Goal: Navigation & Orientation: Find specific page/section

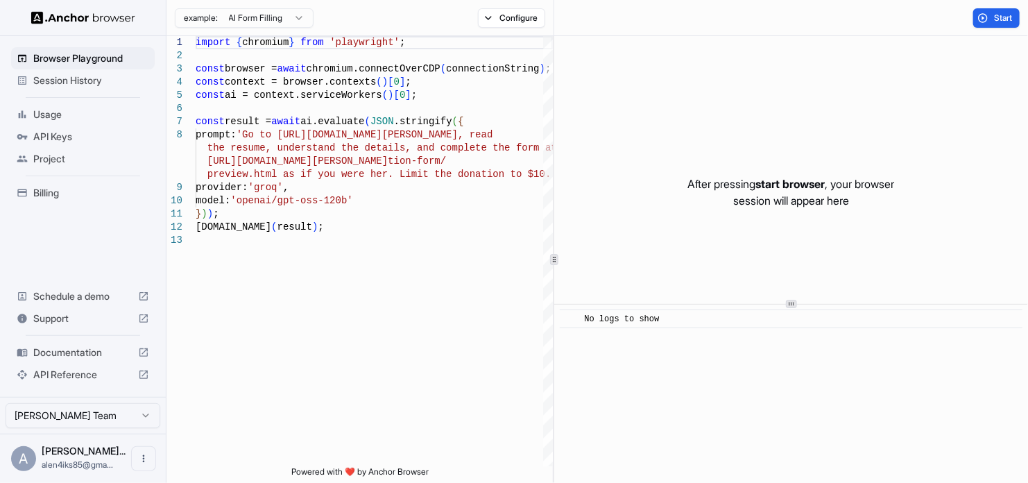
click at [88, 458] on div "Aliya Koptile... alen4iks85@gma..." at bounding box center [84, 458] width 84 height 26
click at [86, 57] on span "Browser Playground" at bounding box center [91, 58] width 116 height 14
click at [98, 6] on div at bounding box center [83, 17] width 166 height 35
click at [99, 17] on img at bounding box center [83, 17] width 104 height 13
